Goal: Task Accomplishment & Management: Complete application form

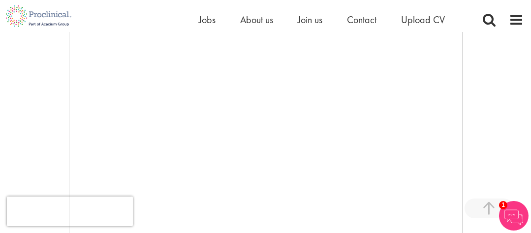
scroll to position [268, 0]
click at [317, 22] on span "Join us" at bounding box center [310, 19] width 25 height 13
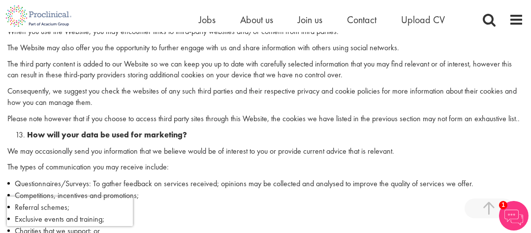
scroll to position [2234, 0]
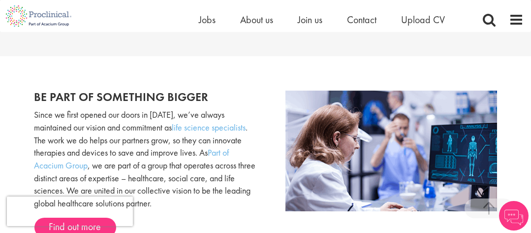
scroll to position [543, 0]
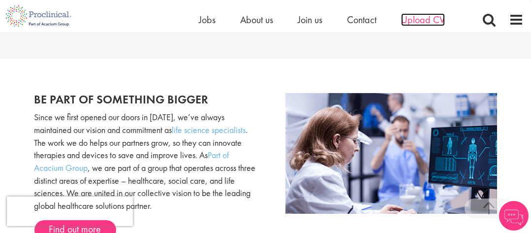
click at [430, 22] on span "Upload CV" at bounding box center [423, 19] width 44 height 13
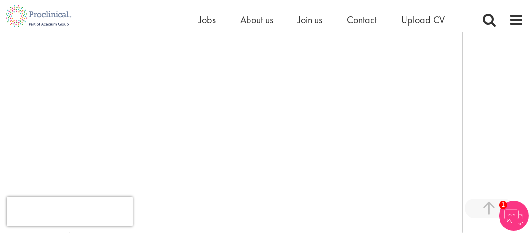
scroll to position [261, 0]
